Goal: Task Accomplishment & Management: Use online tool/utility

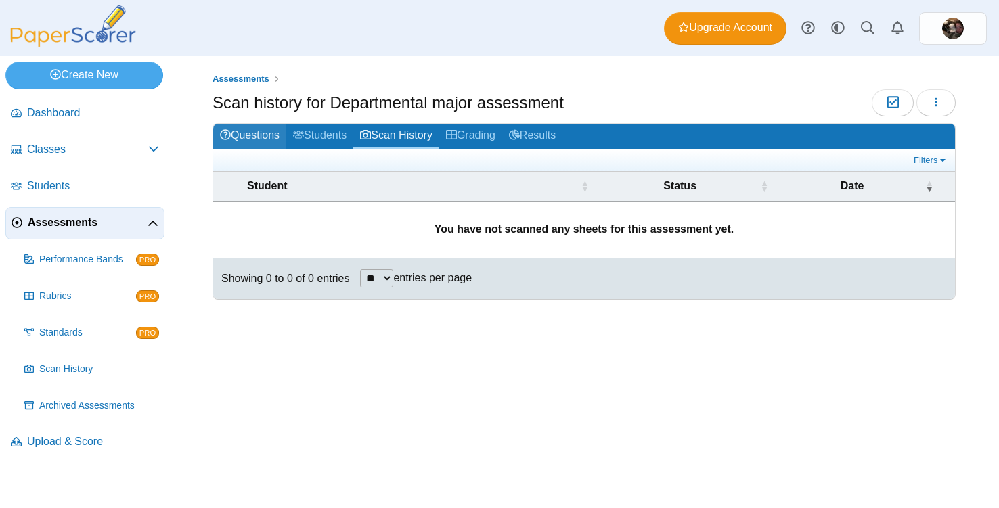
click at [233, 129] on link "Questions" at bounding box center [249, 136] width 73 height 25
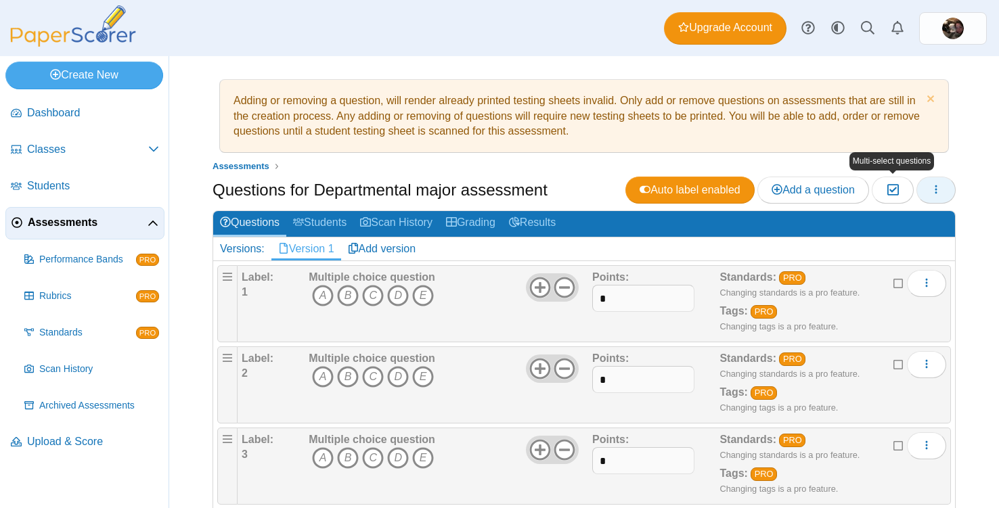
click at [930, 188] on button "button" at bounding box center [936, 190] width 39 height 27
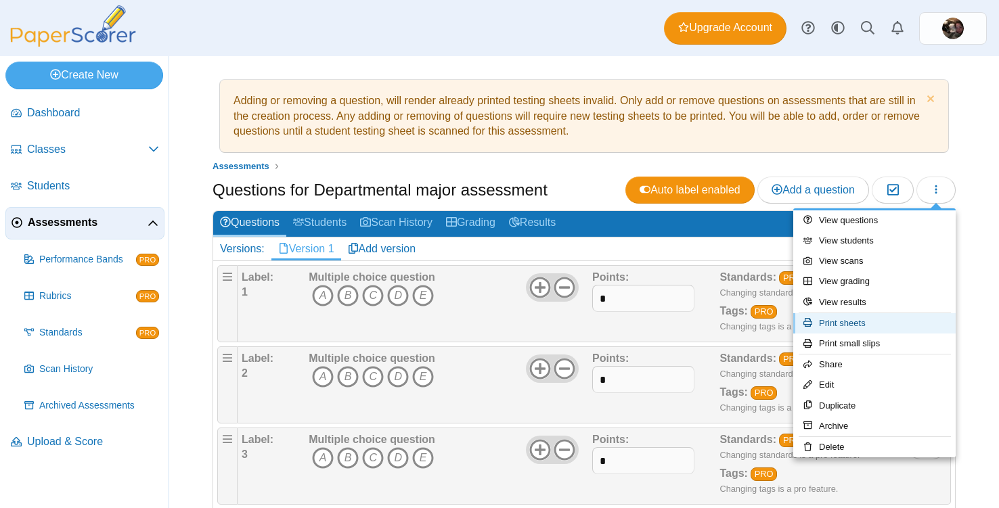
click at [869, 326] on link "Print sheets" at bounding box center [874, 323] width 162 height 20
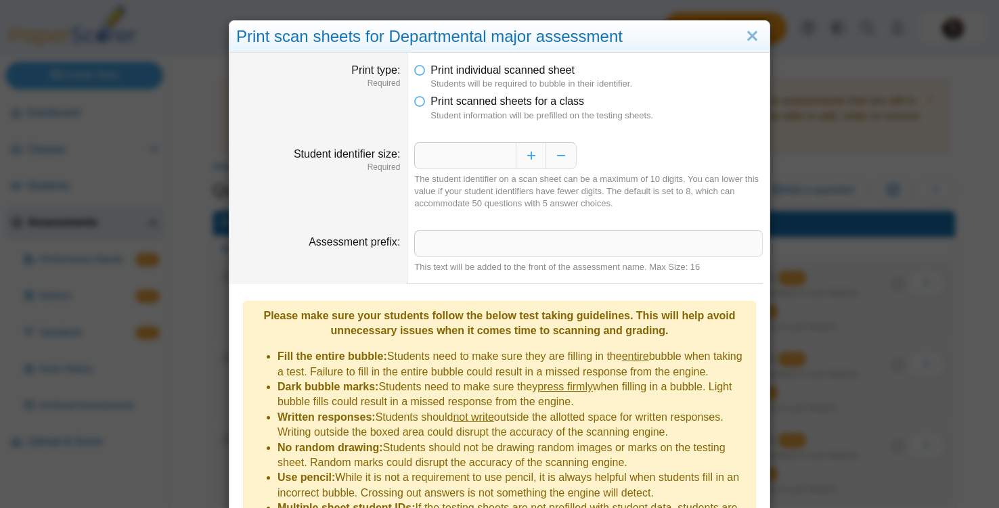
scroll to position [116, 0]
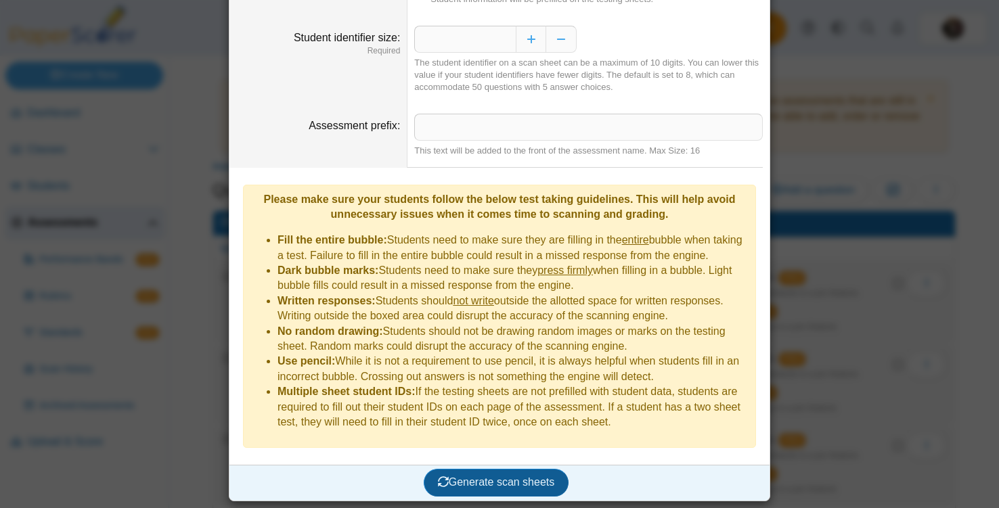
drag, startPoint x: 517, startPoint y: 477, endPoint x: 524, endPoint y: 477, distance: 7.5
click at [517, 477] on span "Generate scan sheets" at bounding box center [496, 483] width 117 height 12
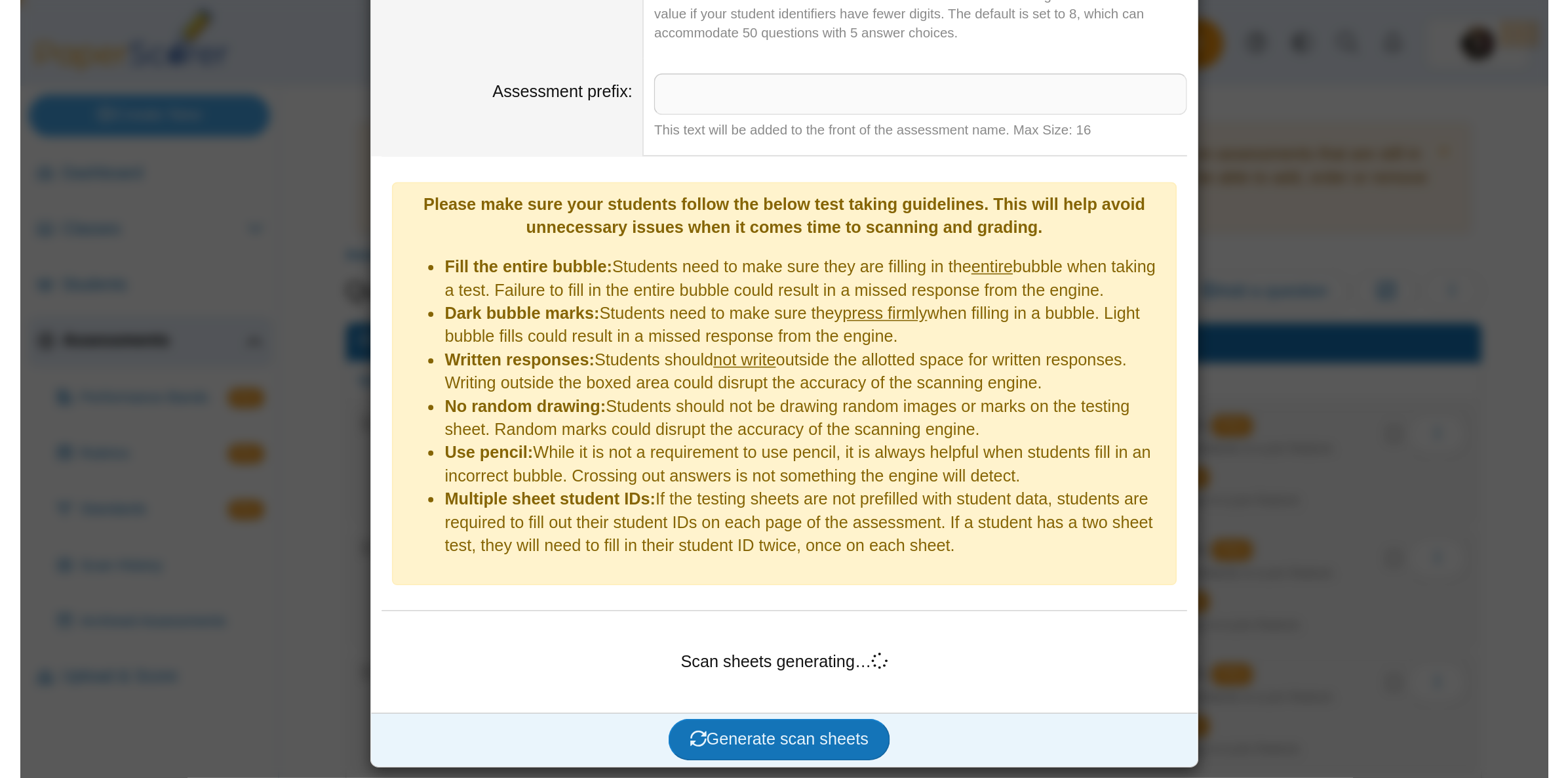
scroll to position [0, 0]
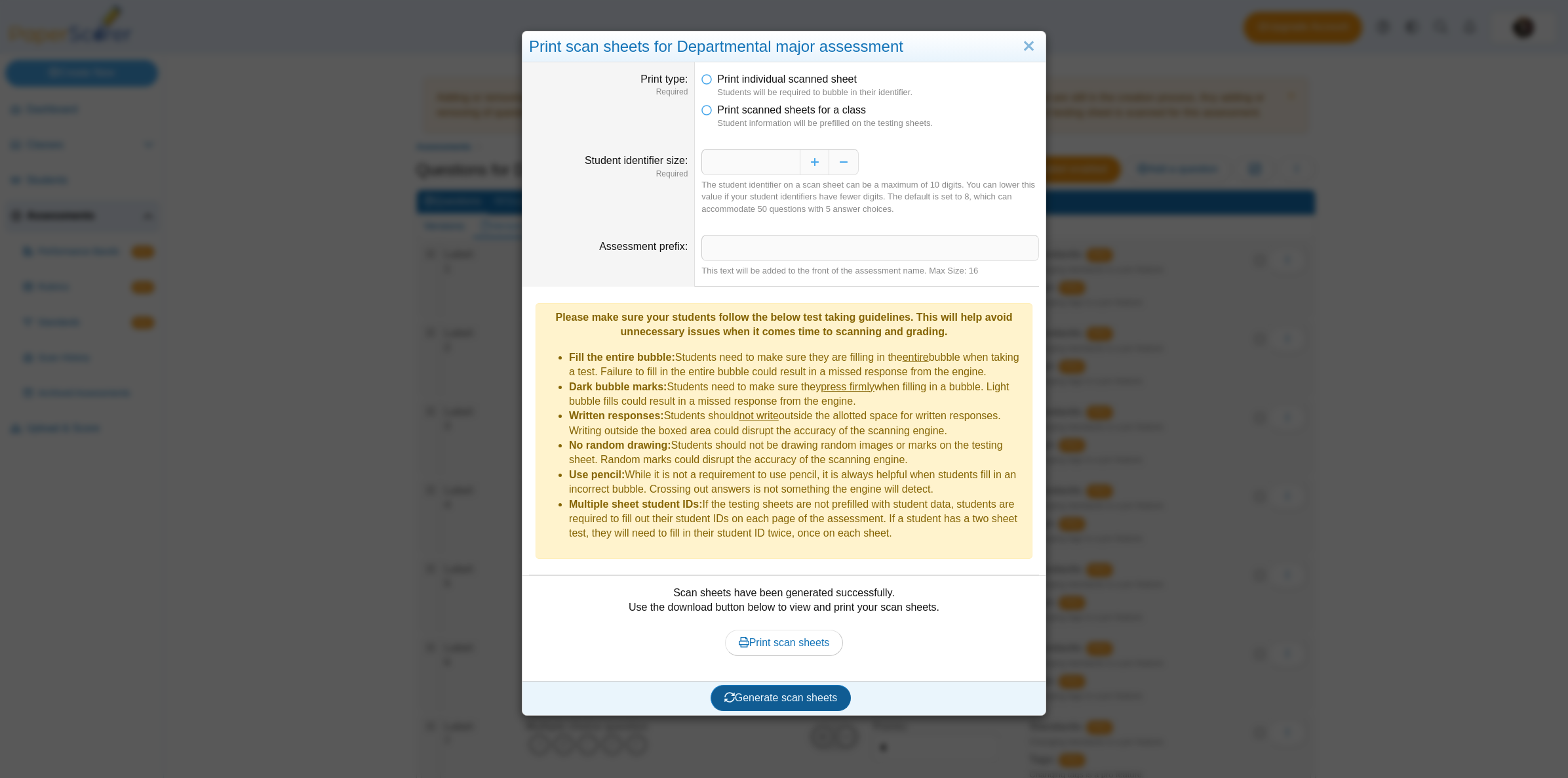
click at [797, 492] on span "Generate scan sheets" at bounding box center [781, 698] width 113 height 12
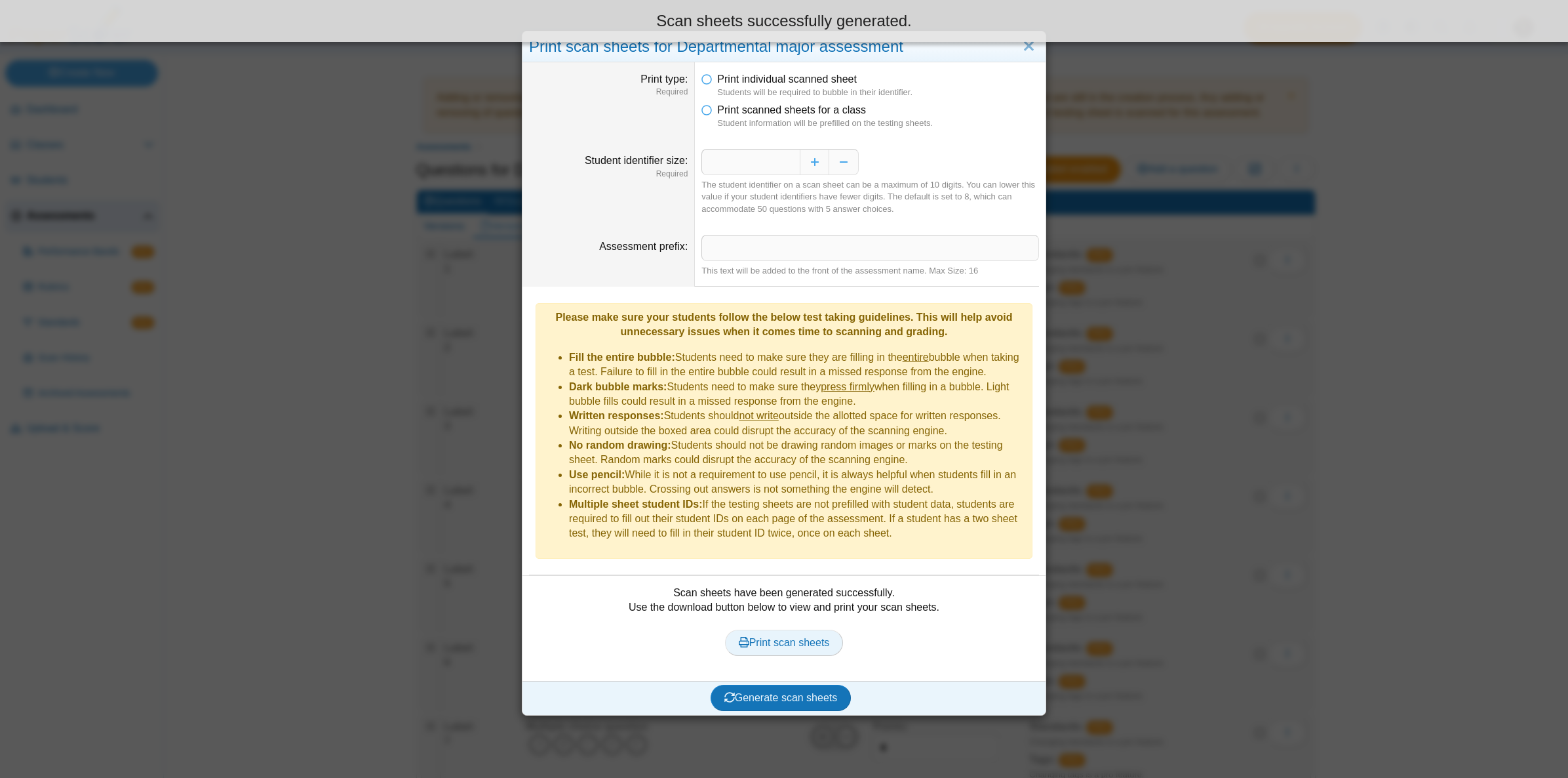
click at [810, 492] on span "Print scan sheets" at bounding box center [784, 642] width 91 height 12
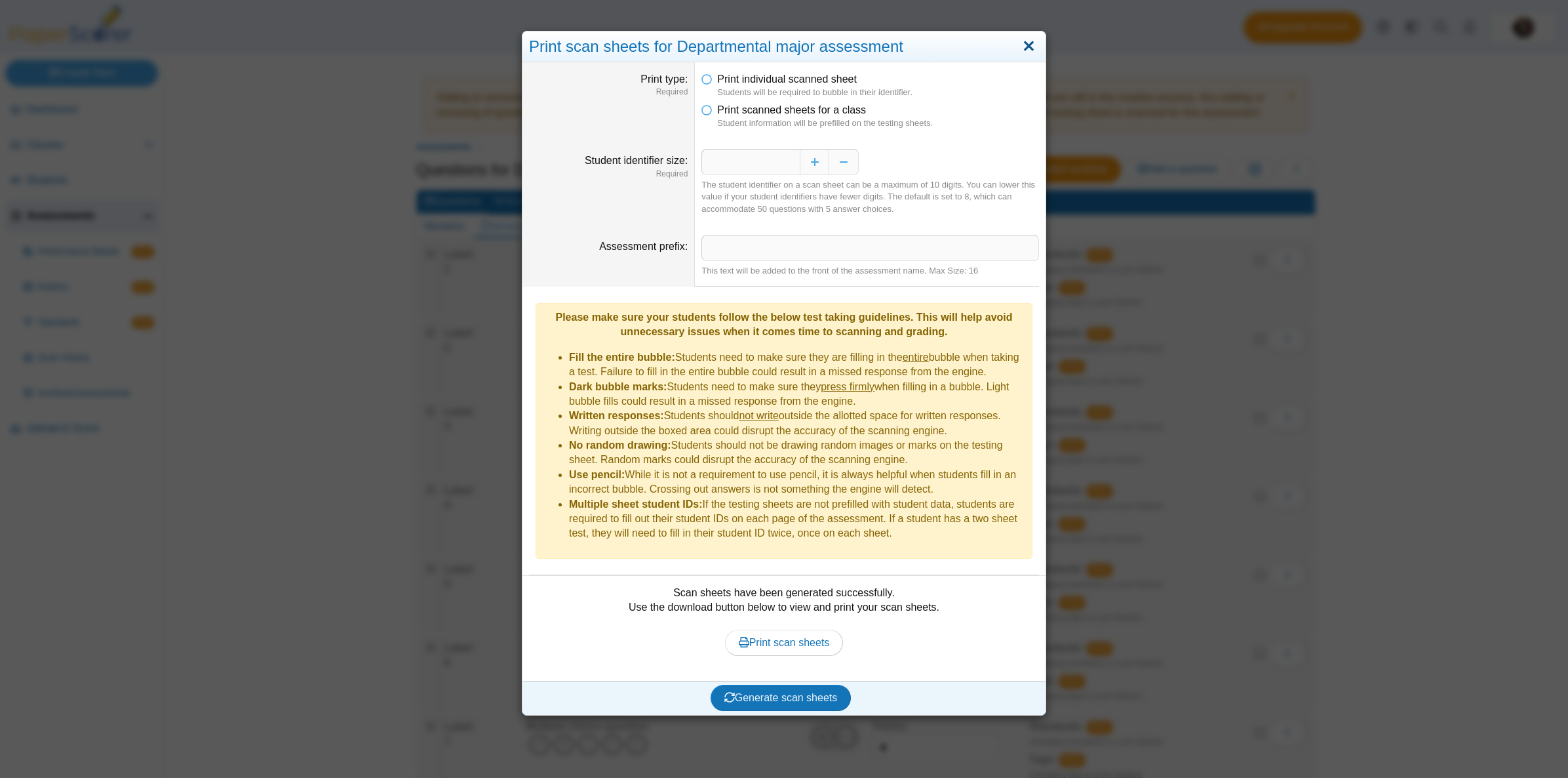
click at [968, 46] on link "Close" at bounding box center [1029, 47] width 20 height 22
